Goal: Information Seeking & Learning: Learn about a topic

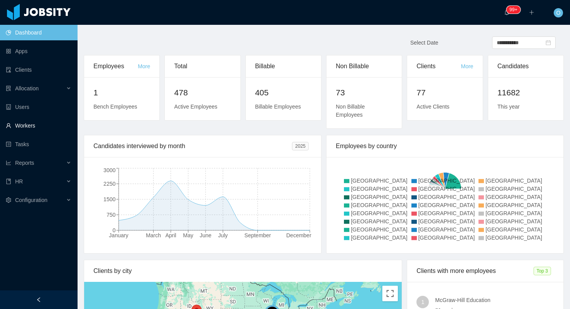
click at [26, 127] on link "Workers" at bounding box center [38, 126] width 65 height 16
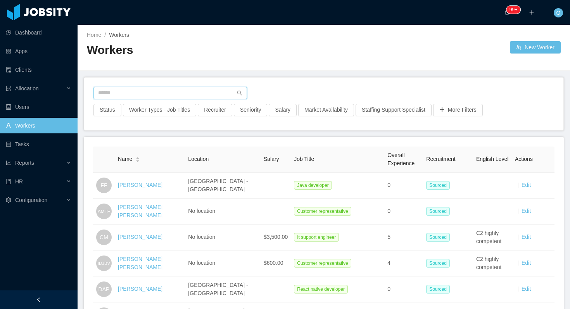
click at [152, 91] on input "text" at bounding box center [169, 93] width 153 height 12
paste input "**********"
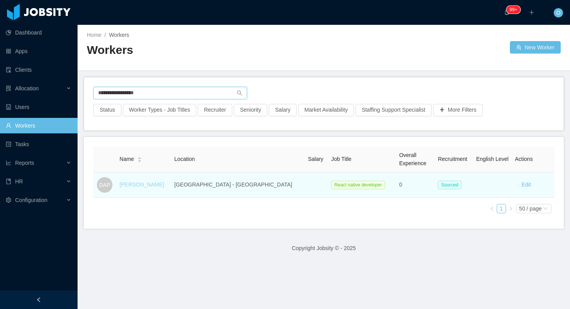
type input "**********"
click at [137, 185] on link "David Alexander Perafan" at bounding box center [141, 184] width 45 height 6
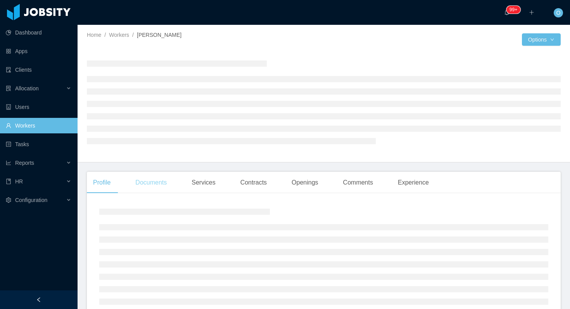
click at [158, 185] on div "Documents" at bounding box center [151, 183] width 44 height 22
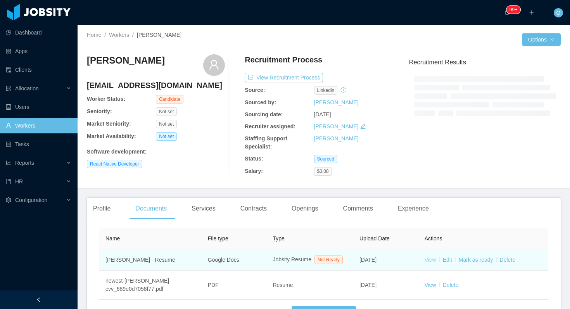
click at [428, 263] on link "View" at bounding box center [430, 260] width 12 height 6
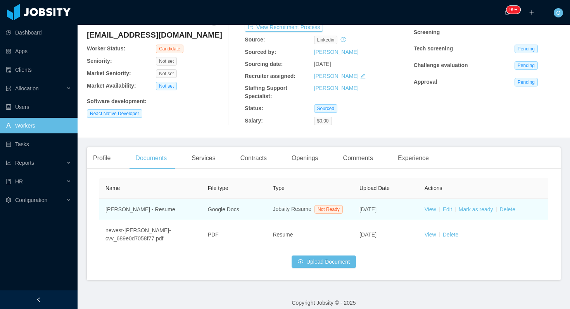
scroll to position [63, 0]
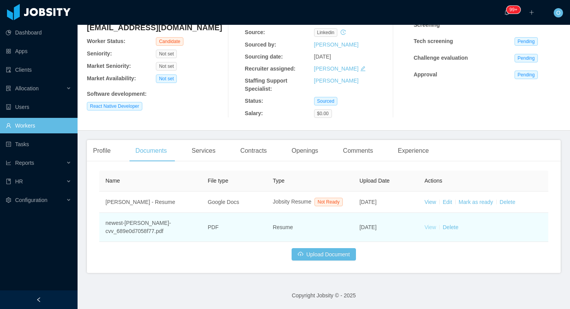
click at [426, 229] on link "View" at bounding box center [430, 227] width 12 height 6
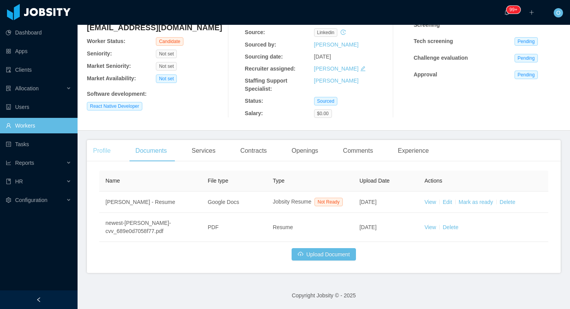
click at [111, 148] on div "Profile" at bounding box center [102, 151] width 30 height 22
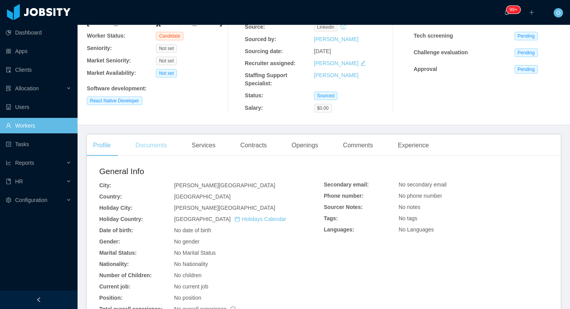
click at [151, 146] on div "Documents" at bounding box center [151, 145] width 44 height 22
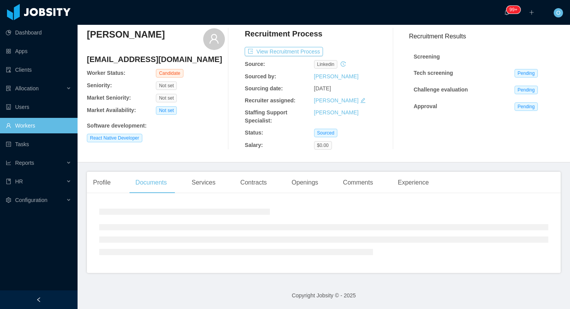
scroll to position [63, 0]
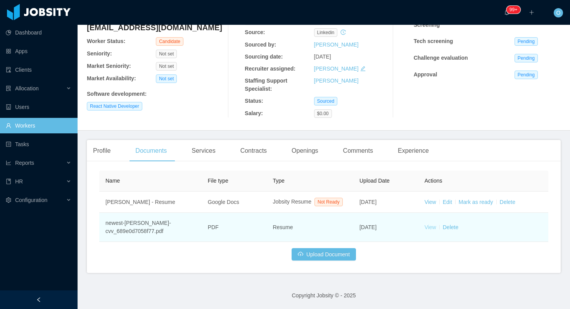
click at [431, 229] on link "View" at bounding box center [430, 227] width 12 height 6
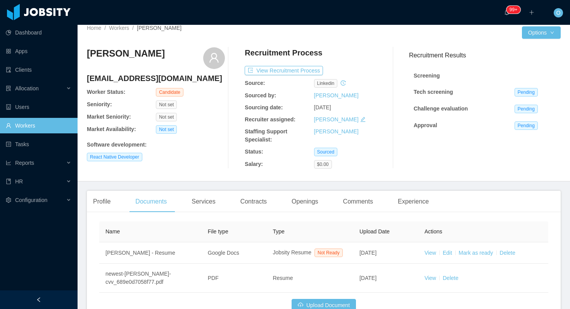
scroll to position [0, 0]
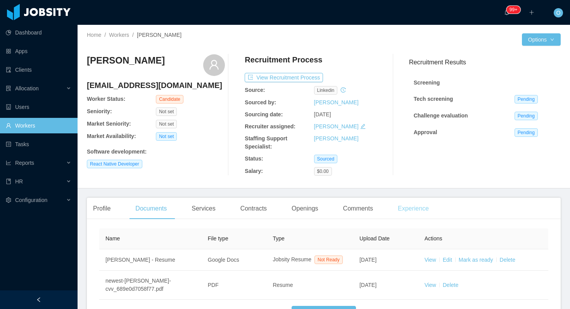
click at [405, 218] on div "Experience" at bounding box center [412, 209] width 43 height 22
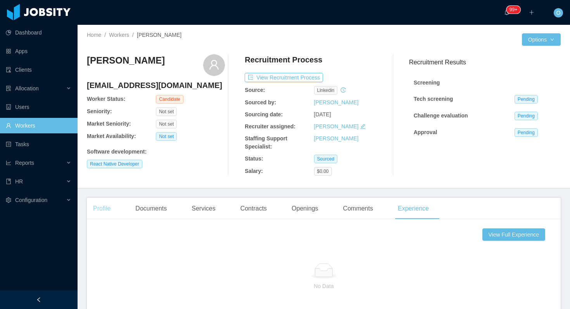
click at [100, 206] on div "Profile" at bounding box center [102, 209] width 30 height 22
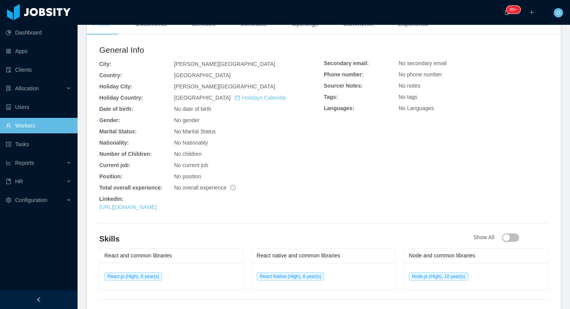
scroll to position [233, 0]
